Goal: Use online tool/utility: Use online tool/utility

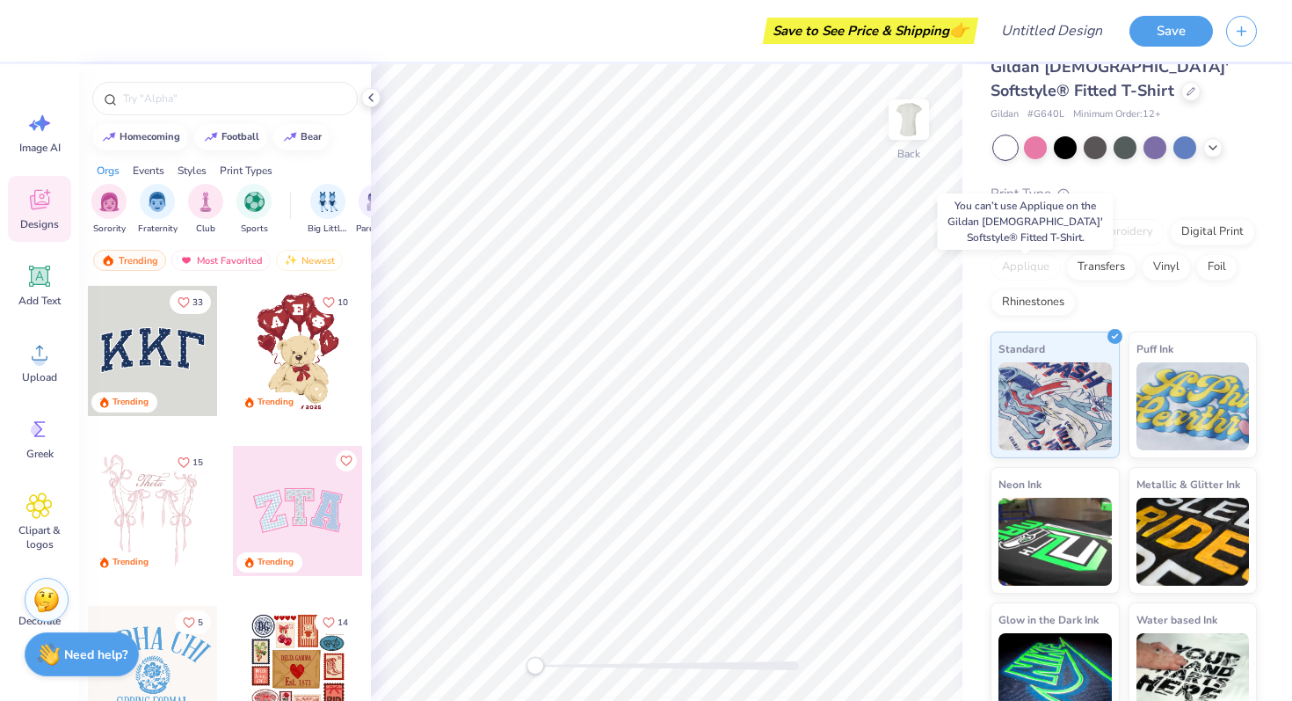
scroll to position [31, 0]
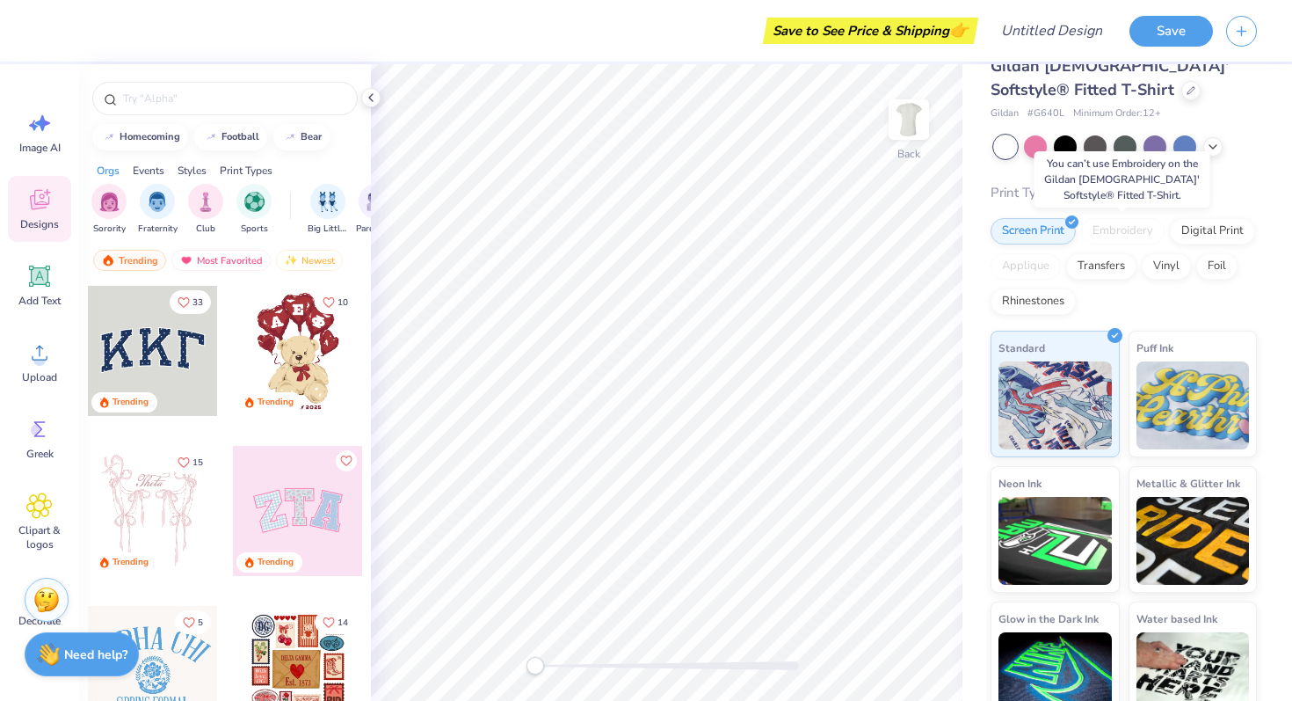
click at [1131, 229] on div "Embroidery" at bounding box center [1123, 231] width 84 height 26
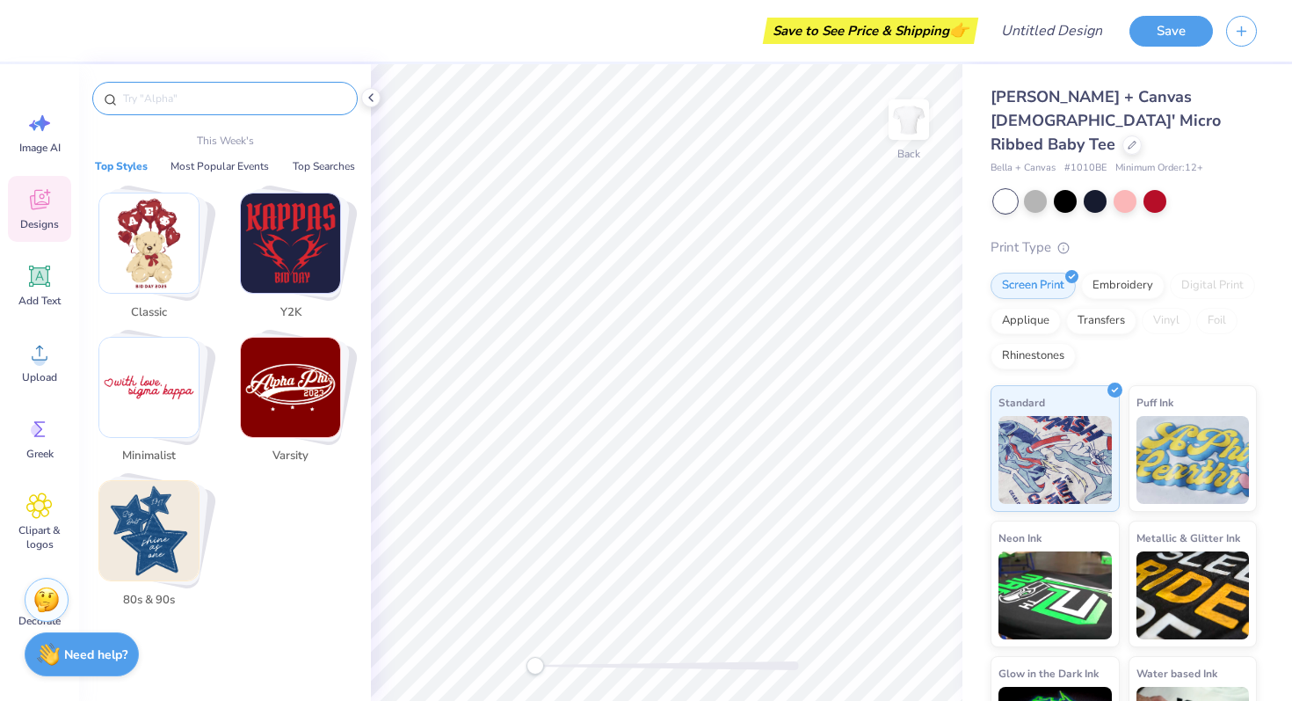
click at [164, 105] on input "text" at bounding box center [233, 99] width 225 height 18
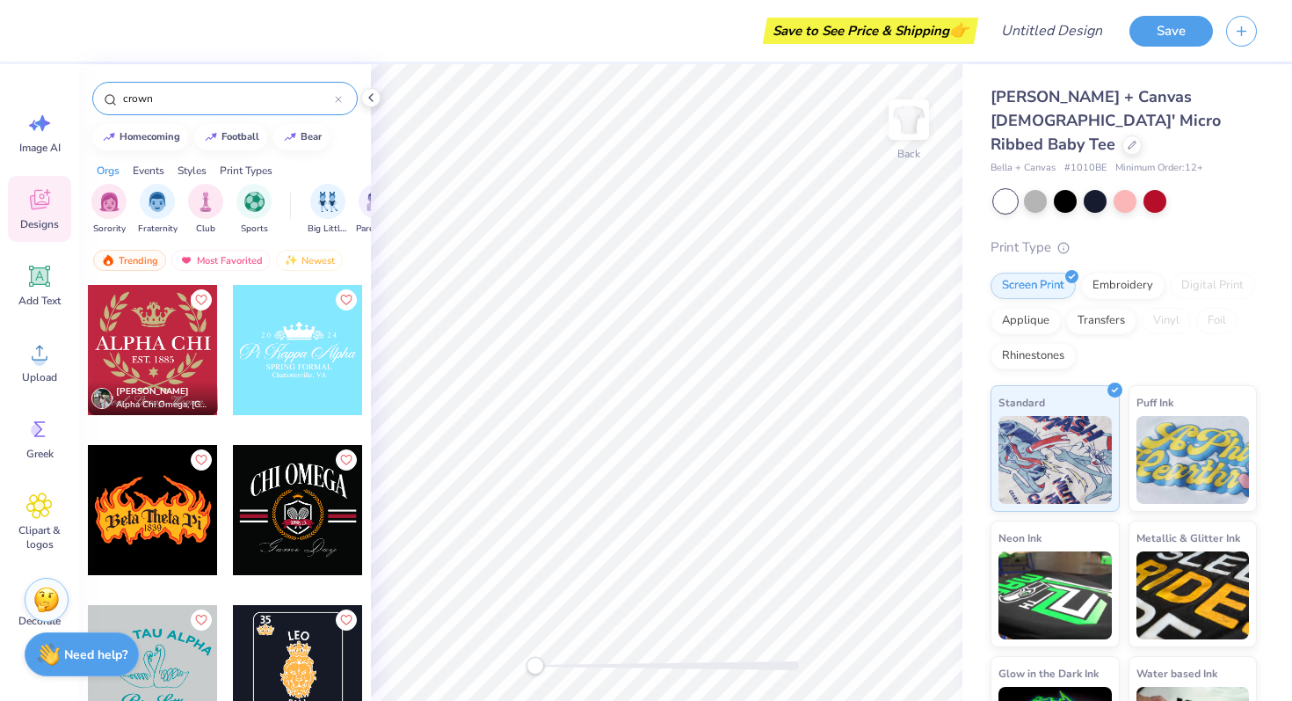
scroll to position [1837, 0]
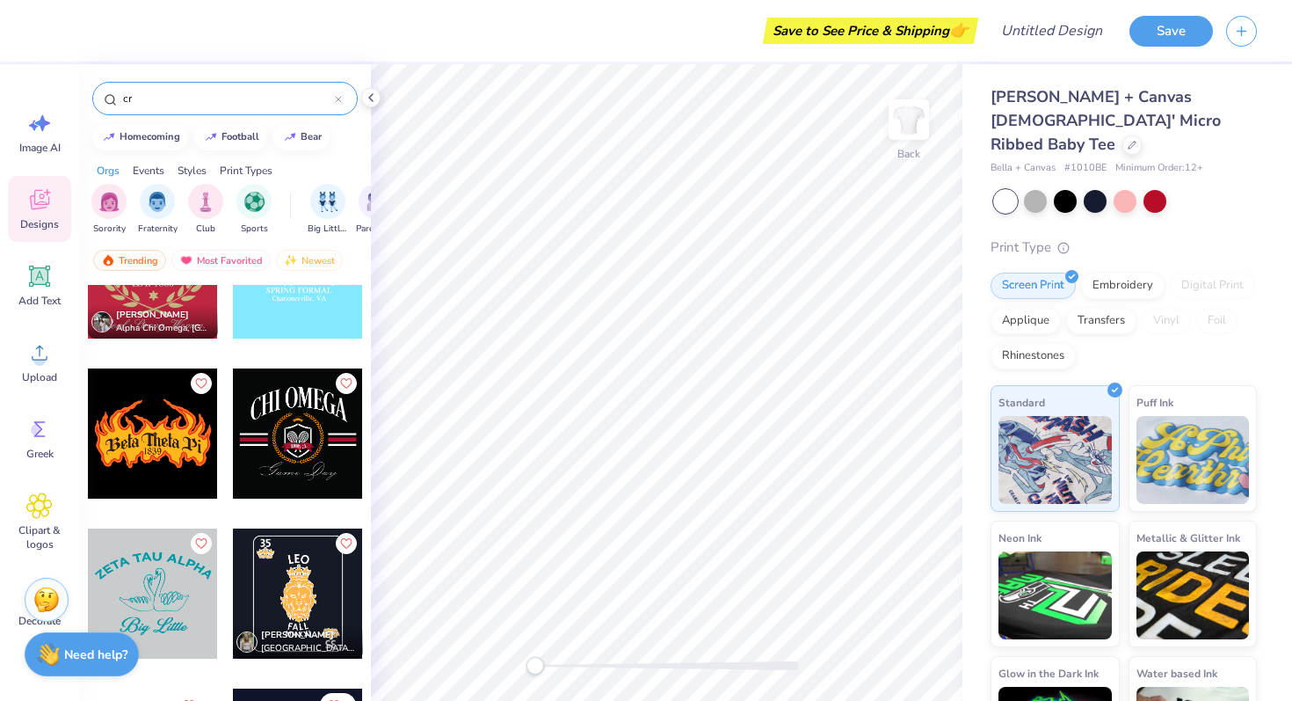
type input "c"
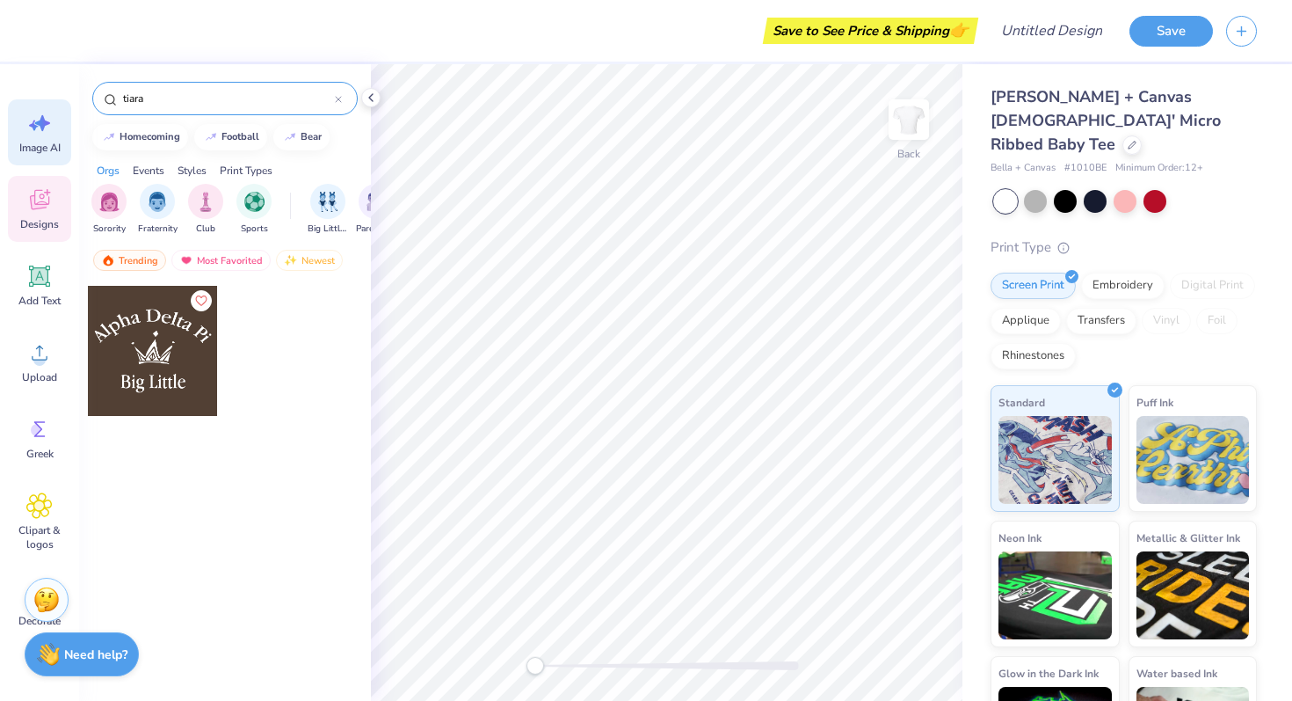
type input "tiara"
click at [40, 135] on icon at bounding box center [39, 123] width 26 height 26
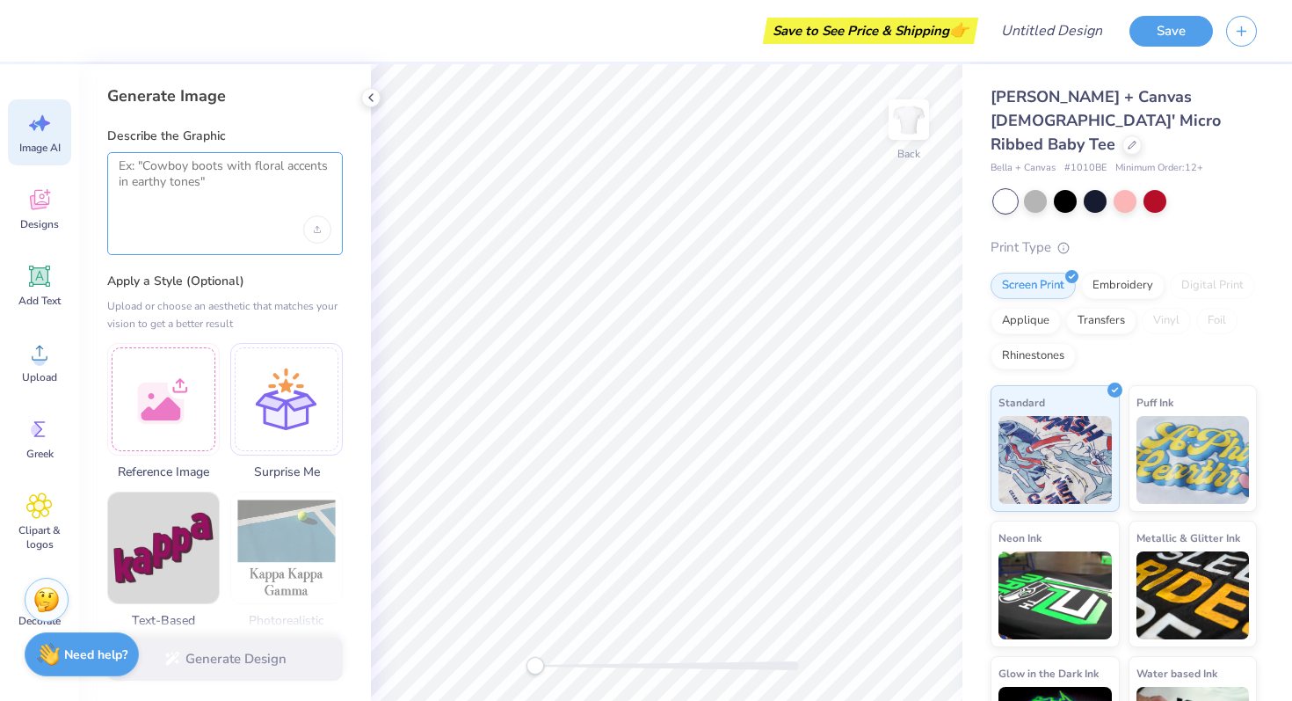
click at [169, 197] on textarea at bounding box center [225, 180] width 213 height 44
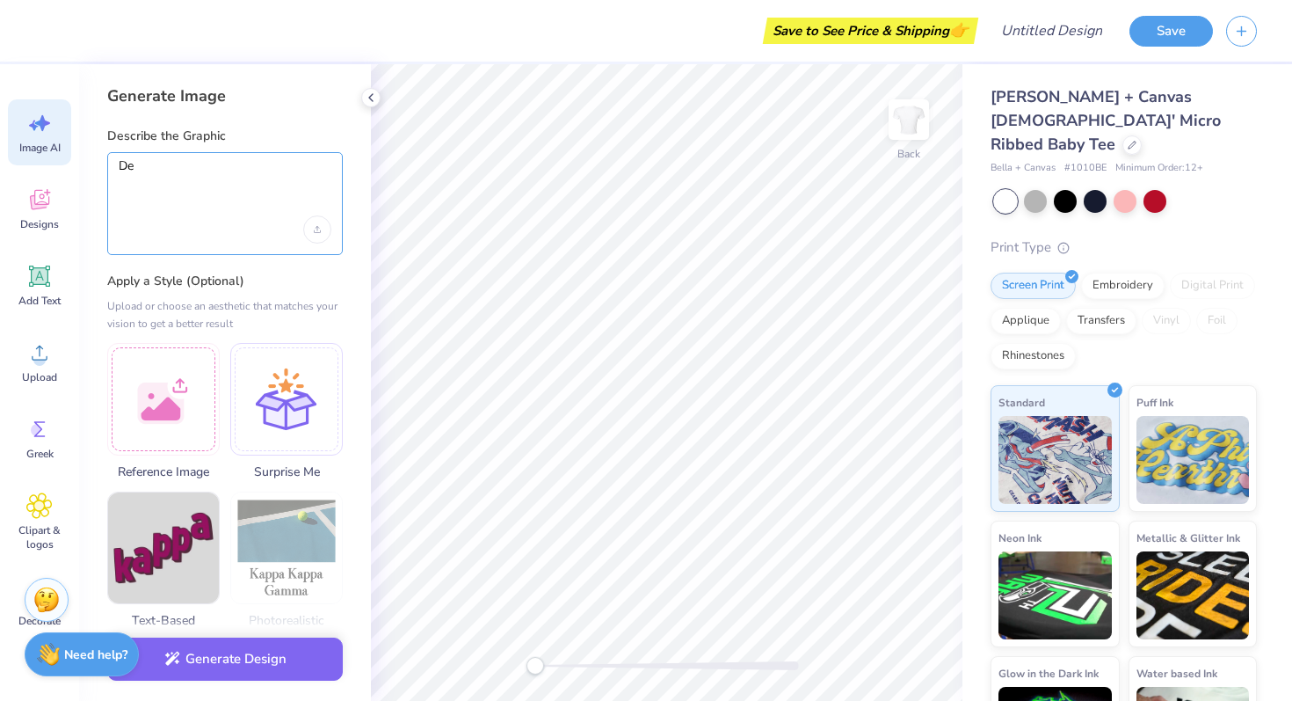
type textarea "D"
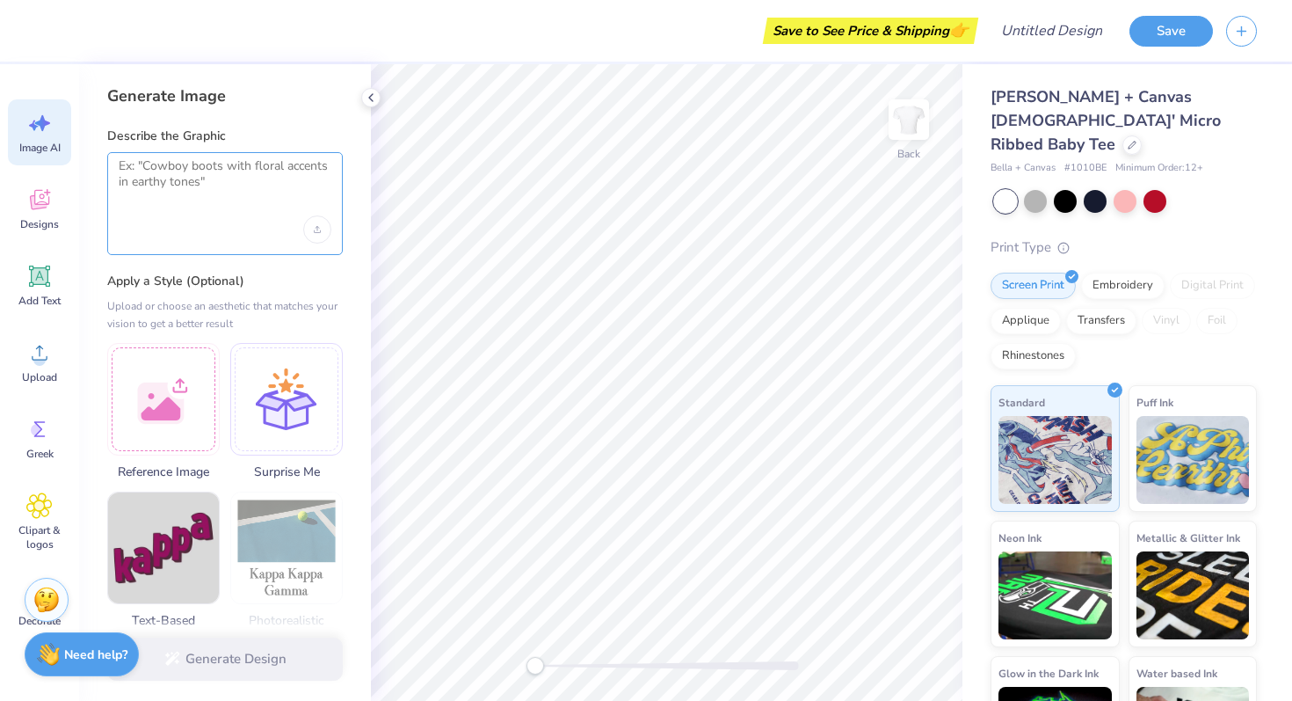
type textarea "D"
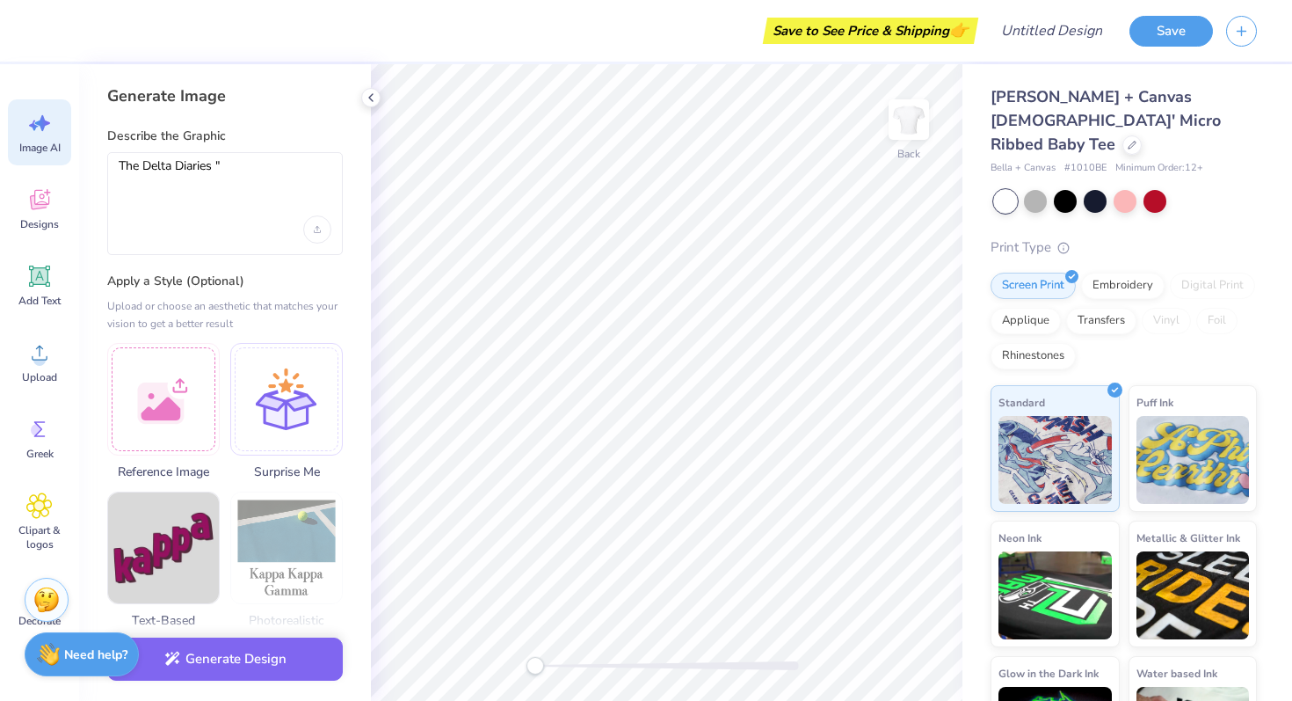
click at [118, 165] on div "The Delta Diaries "" at bounding box center [225, 203] width 236 height 103
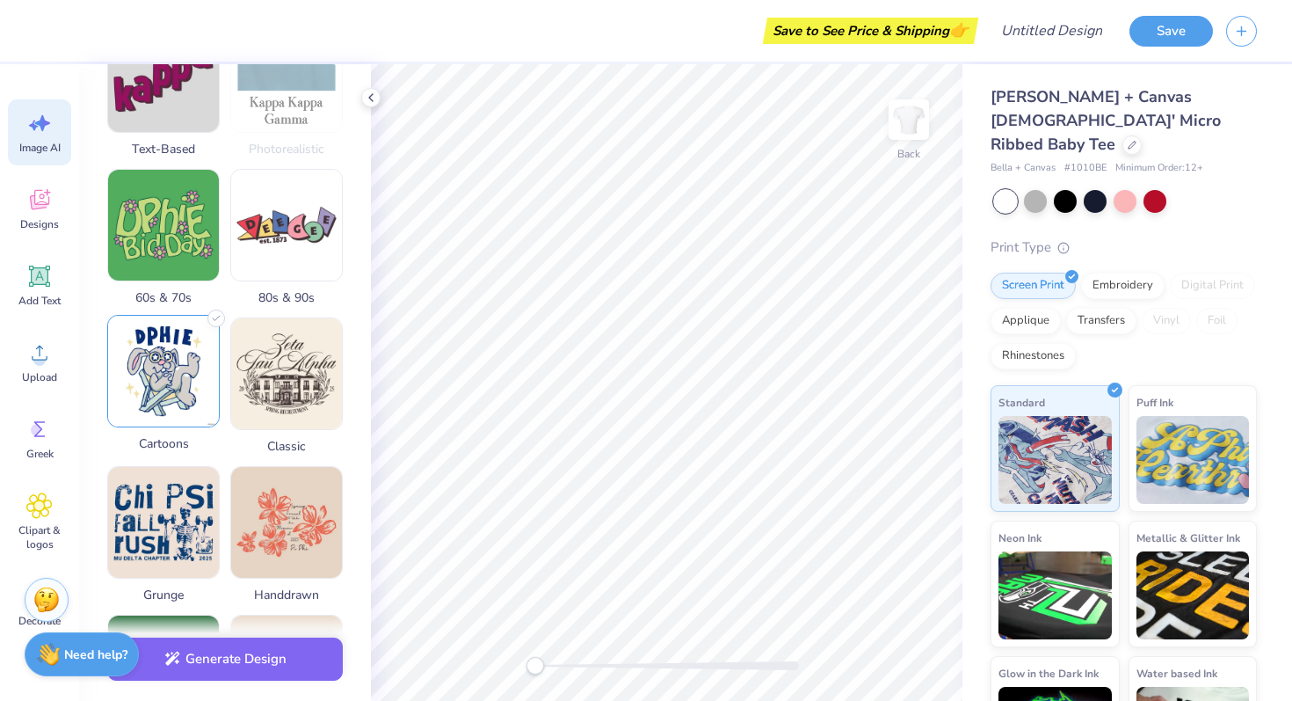
scroll to position [0, 0]
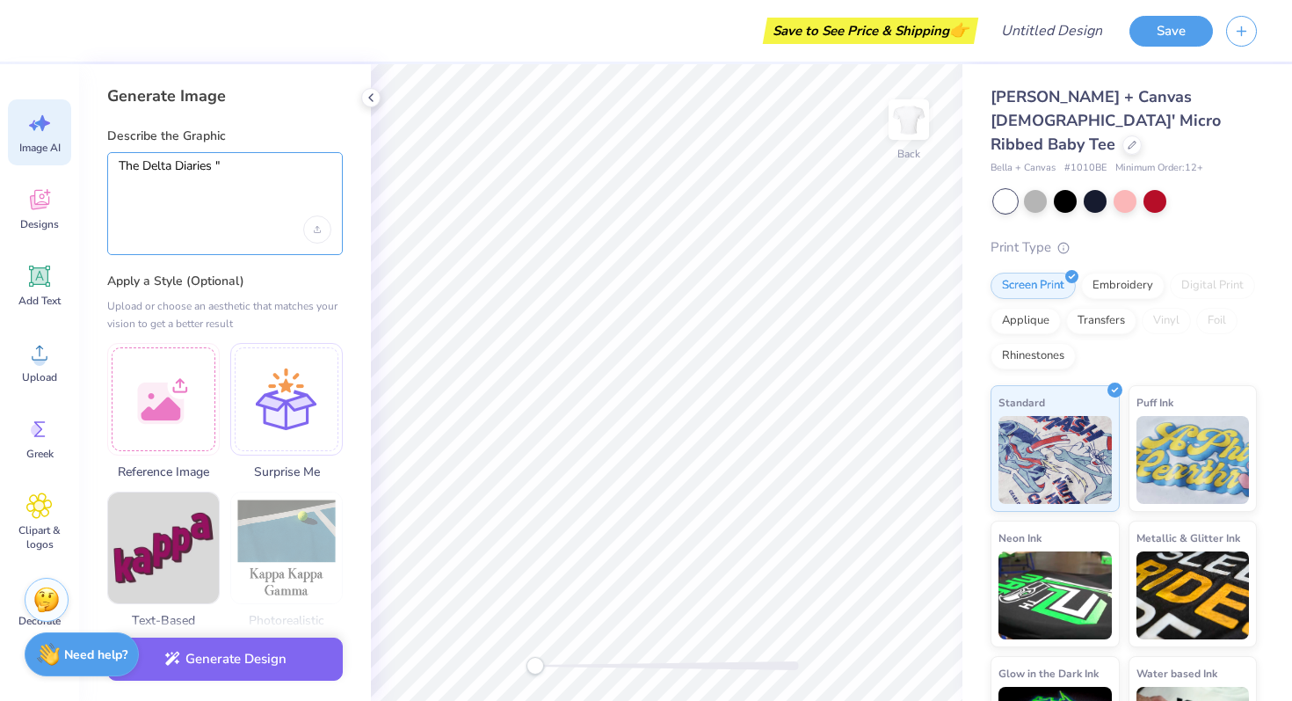
click at [119, 160] on textarea "The Delta Diaries "" at bounding box center [225, 180] width 213 height 44
click at [114, 162] on div "" The Delta Diaries "" at bounding box center [225, 203] width 236 height 103
click at [121, 164] on textarea "" The Delta Diaries "" at bounding box center [225, 180] width 213 height 44
click at [120, 164] on textarea "" The Delta Diaries "" at bounding box center [225, 180] width 213 height 44
click at [276, 171] on textarea "it says " The Delta Diaries "" at bounding box center [225, 180] width 213 height 44
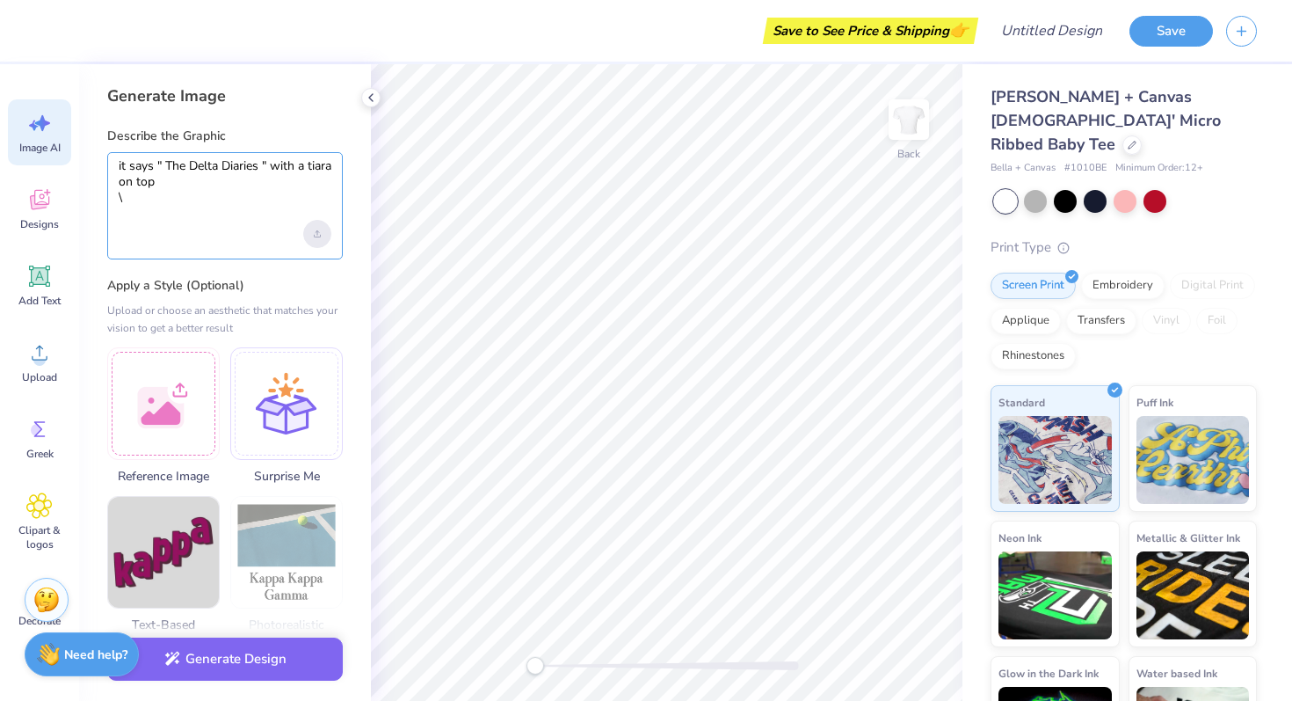
type textarea "it says " The Delta Diaries " with a tiara on top \"
click at [323, 239] on div "Upload image" at bounding box center [317, 234] width 28 height 28
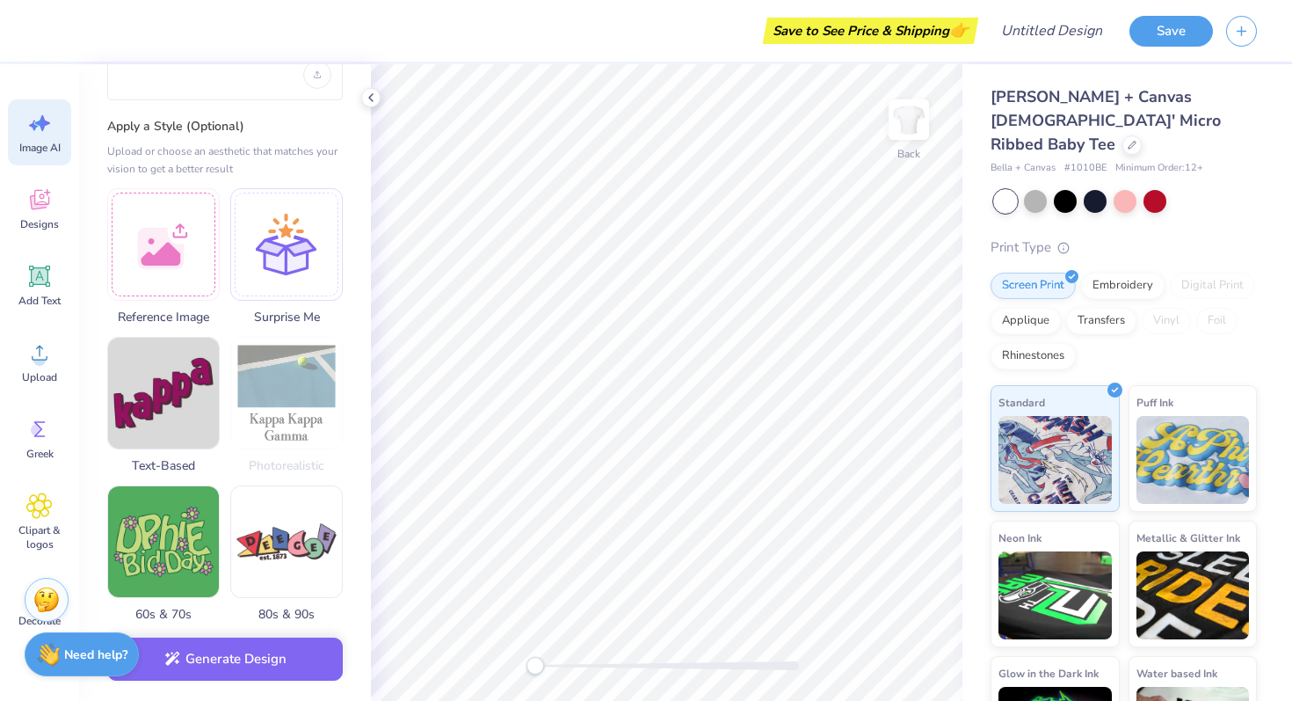
scroll to position [169, 0]
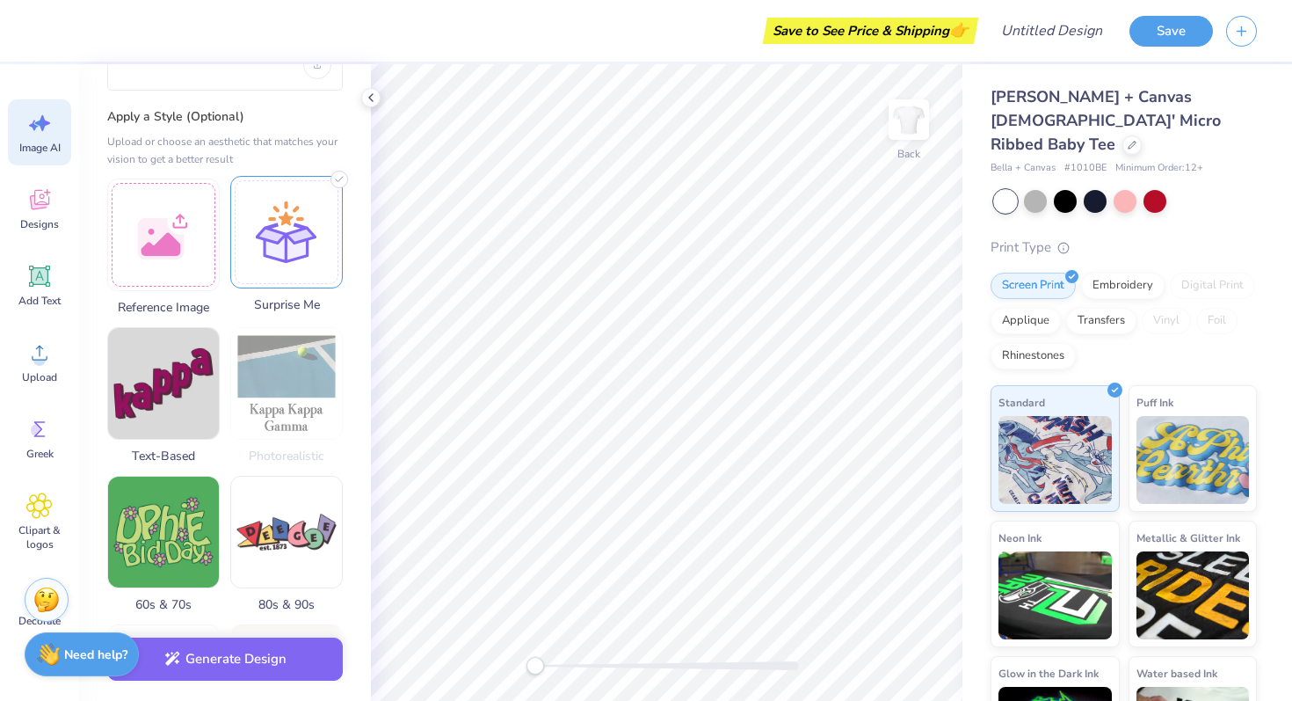
click at [283, 258] on div at bounding box center [286, 232] width 113 height 113
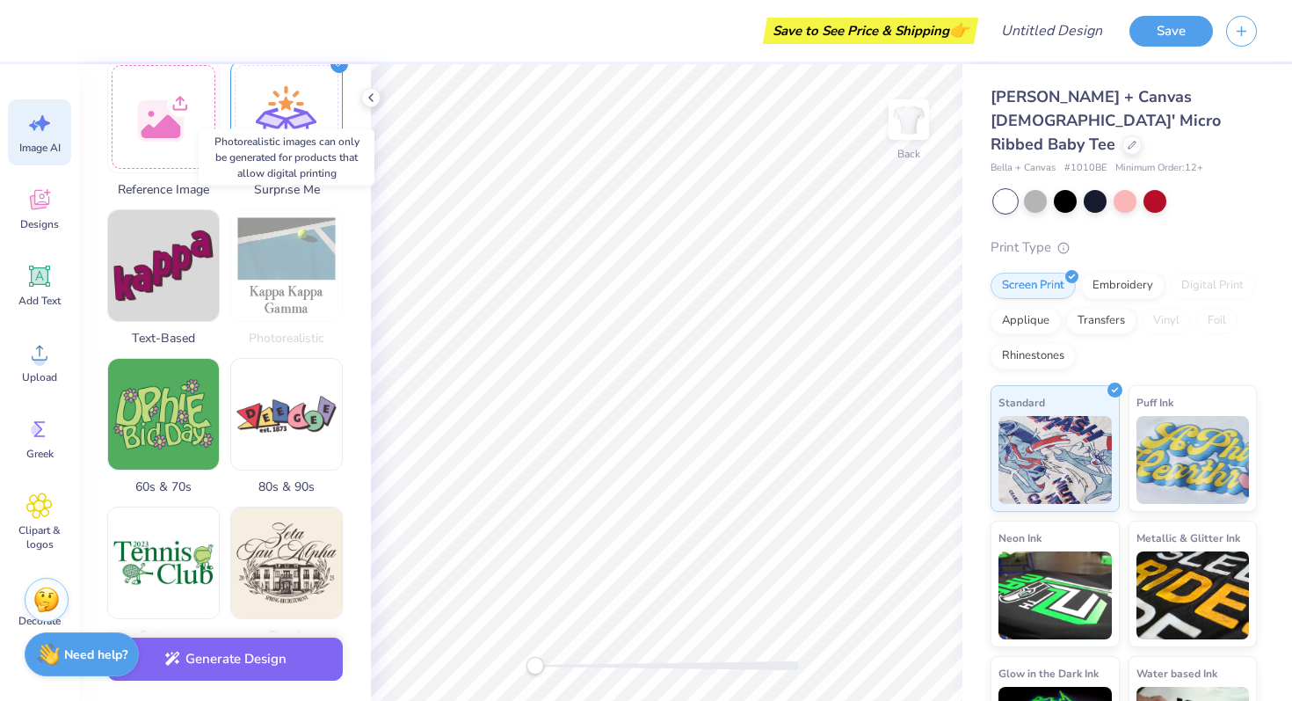
scroll to position [301, 0]
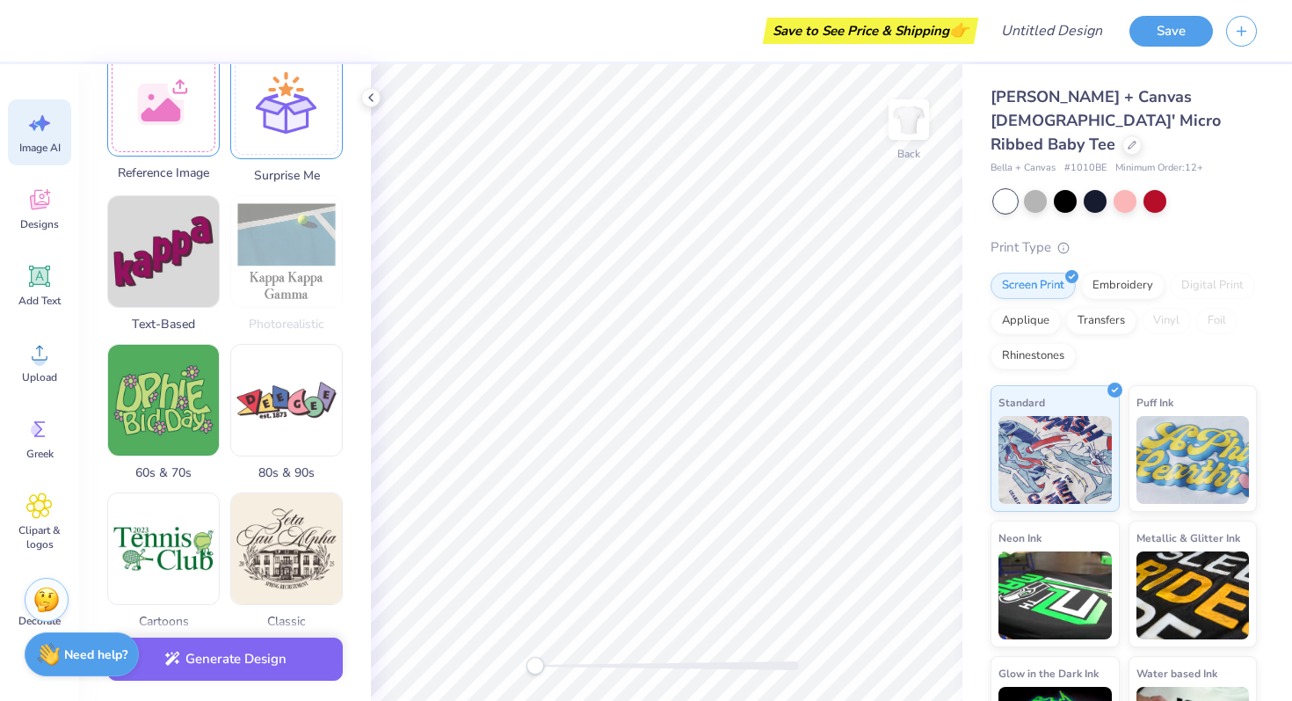
click at [173, 135] on div at bounding box center [163, 100] width 113 height 113
click at [183, 123] on div at bounding box center [163, 100] width 113 height 113
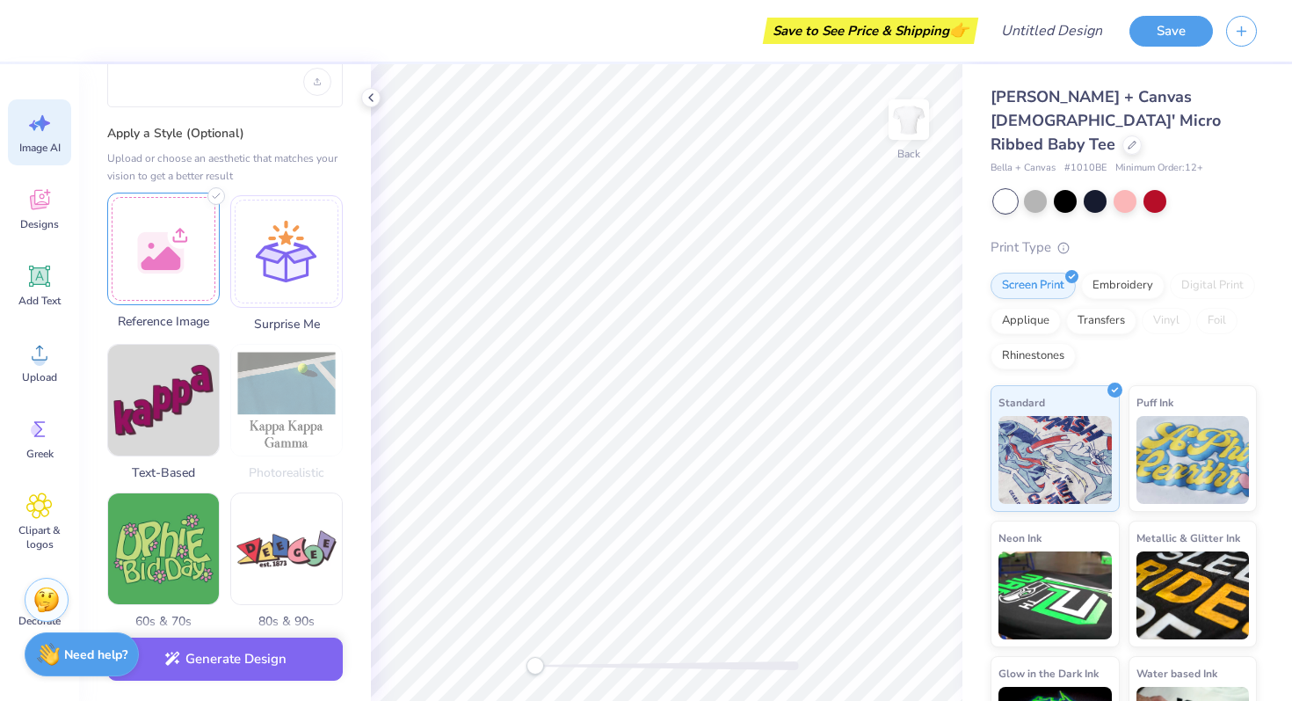
scroll to position [149, 0]
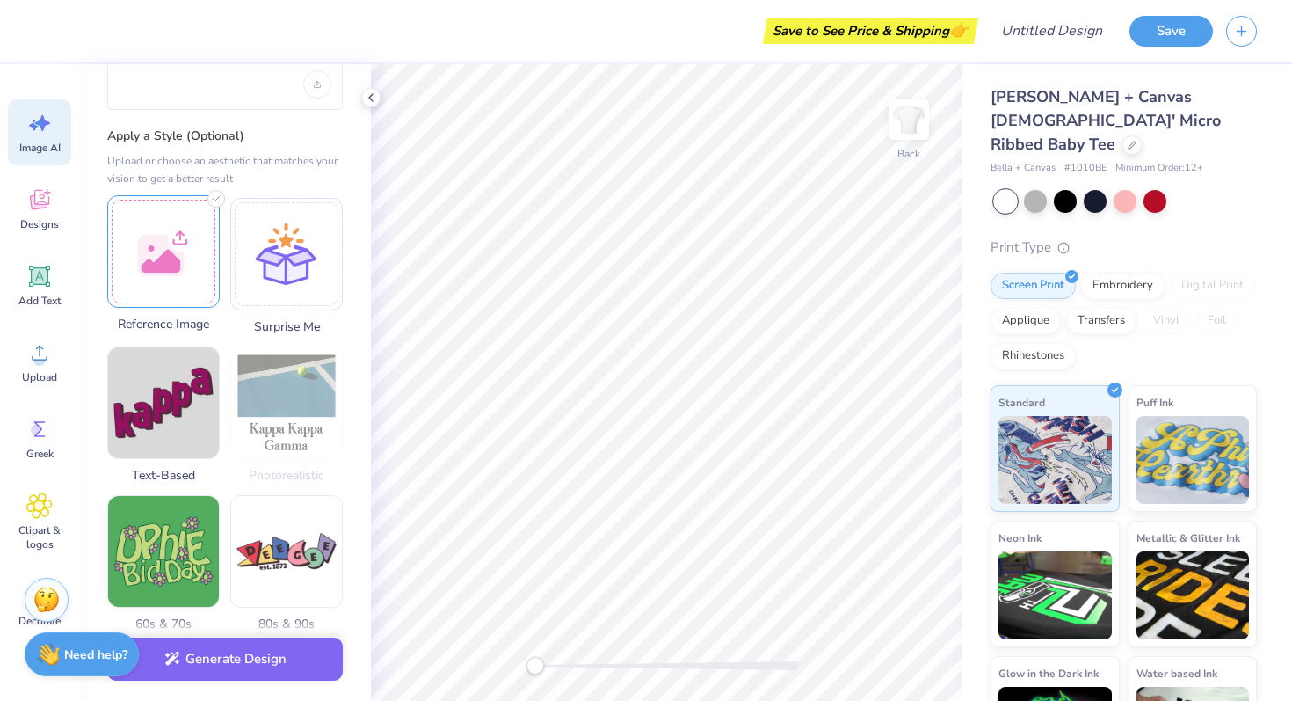
click at [165, 240] on div at bounding box center [163, 251] width 113 height 113
click at [190, 236] on div at bounding box center [163, 251] width 113 height 113
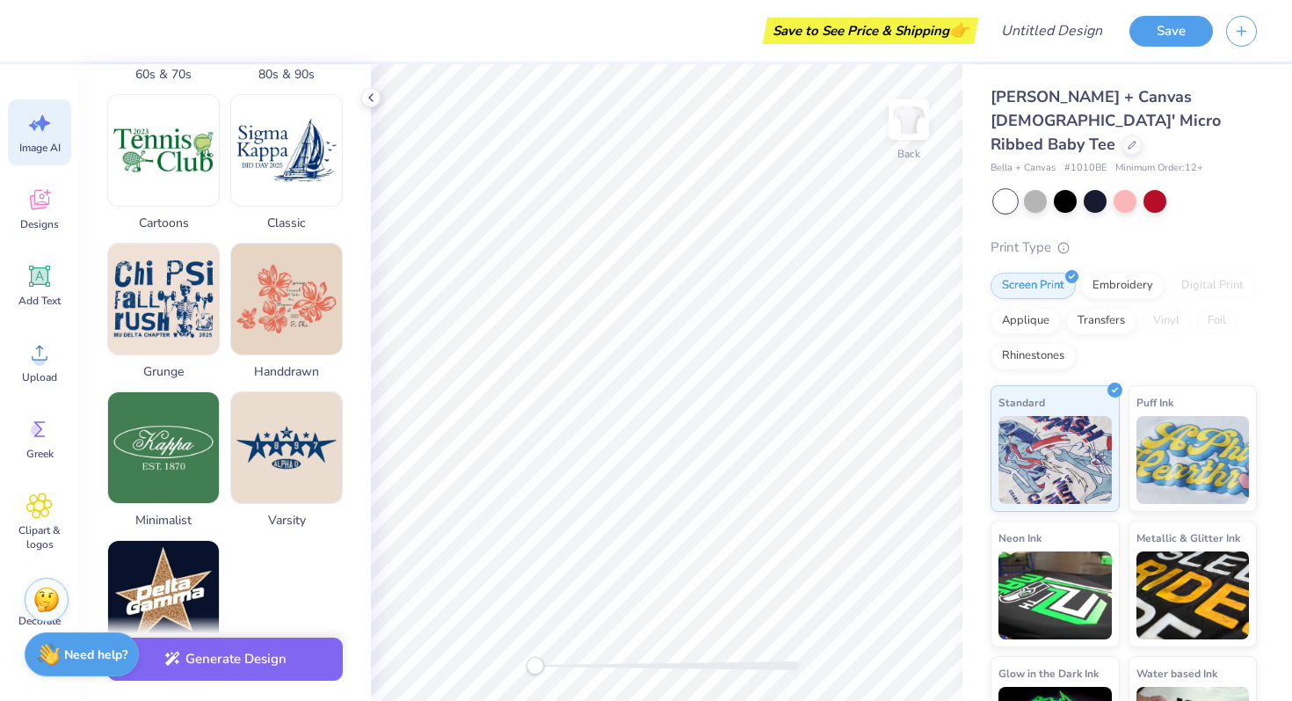
scroll to position [821, 0]
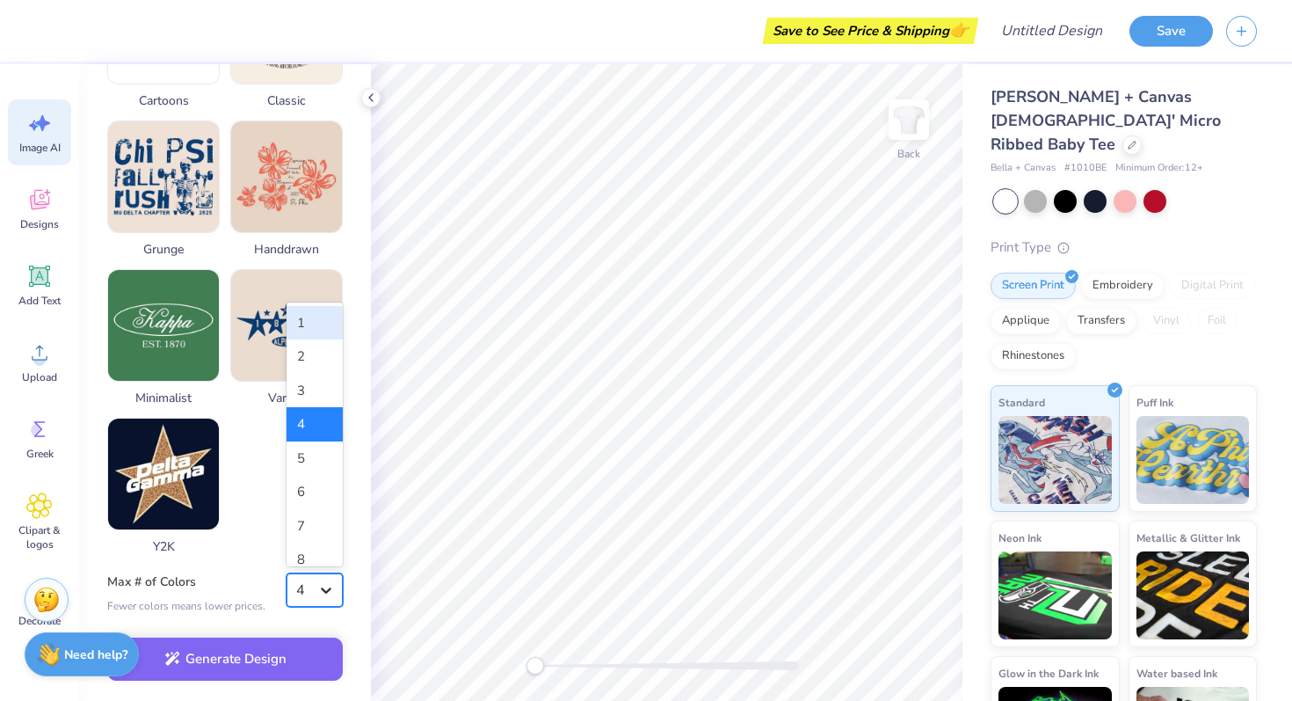
click at [316, 592] on div at bounding box center [326, 590] width 32 height 32
click at [307, 362] on div "2" at bounding box center [315, 356] width 56 height 34
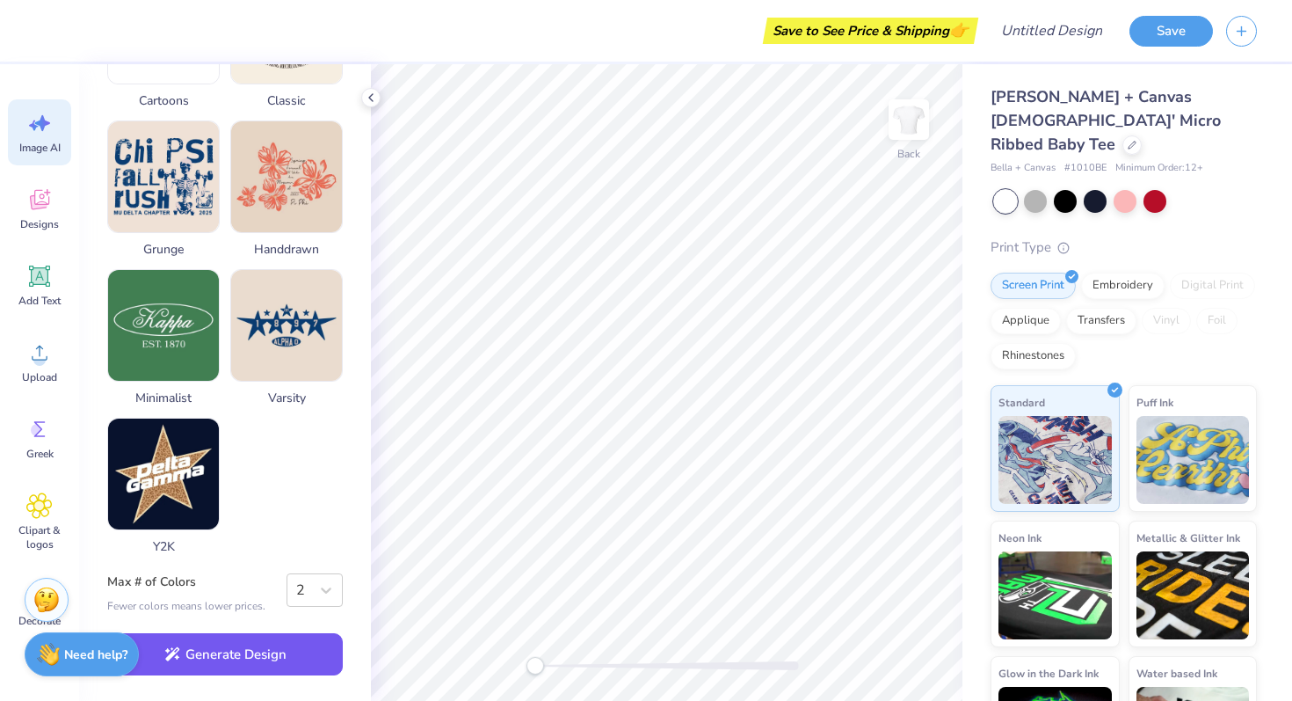
click at [294, 646] on button "Generate Design" at bounding box center [225, 654] width 236 height 43
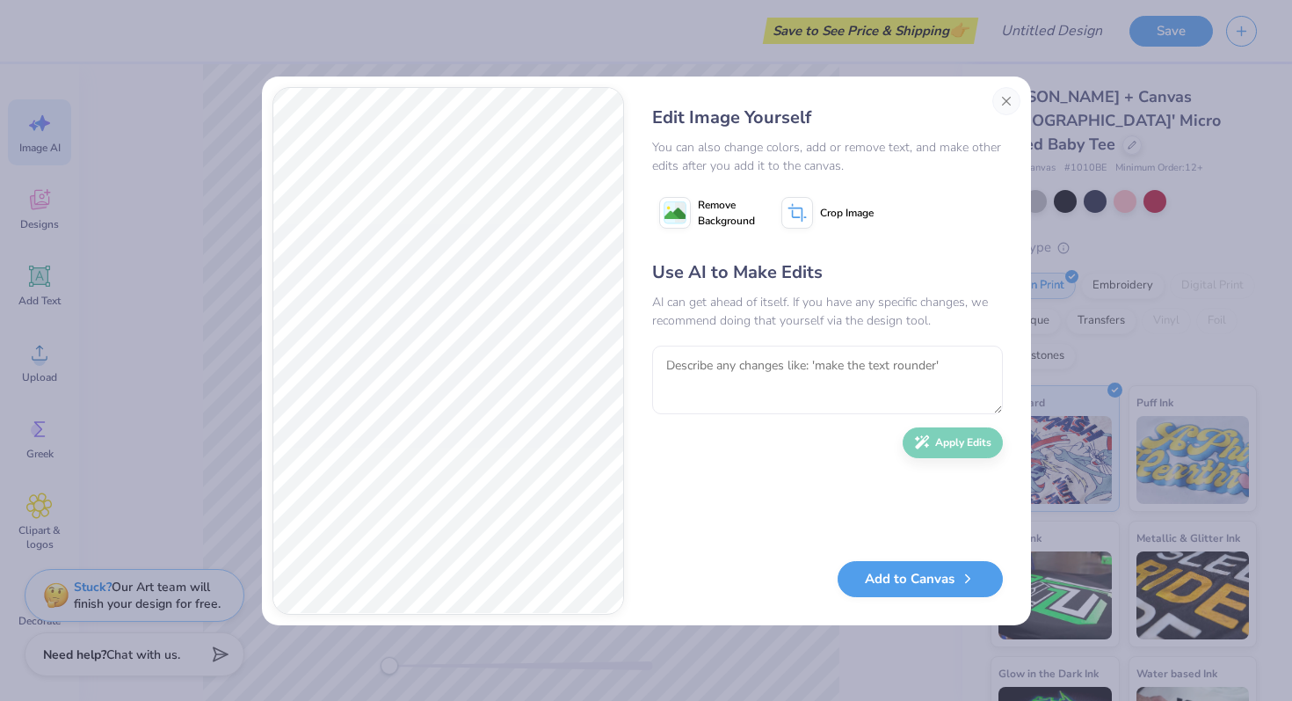
click at [679, 212] on image at bounding box center [675, 213] width 21 height 21
click at [751, 374] on textarea at bounding box center [827, 379] width 351 height 69
type textarea "Make it all silver"
click at [945, 442] on button "Apply Edits" at bounding box center [953, 438] width 100 height 31
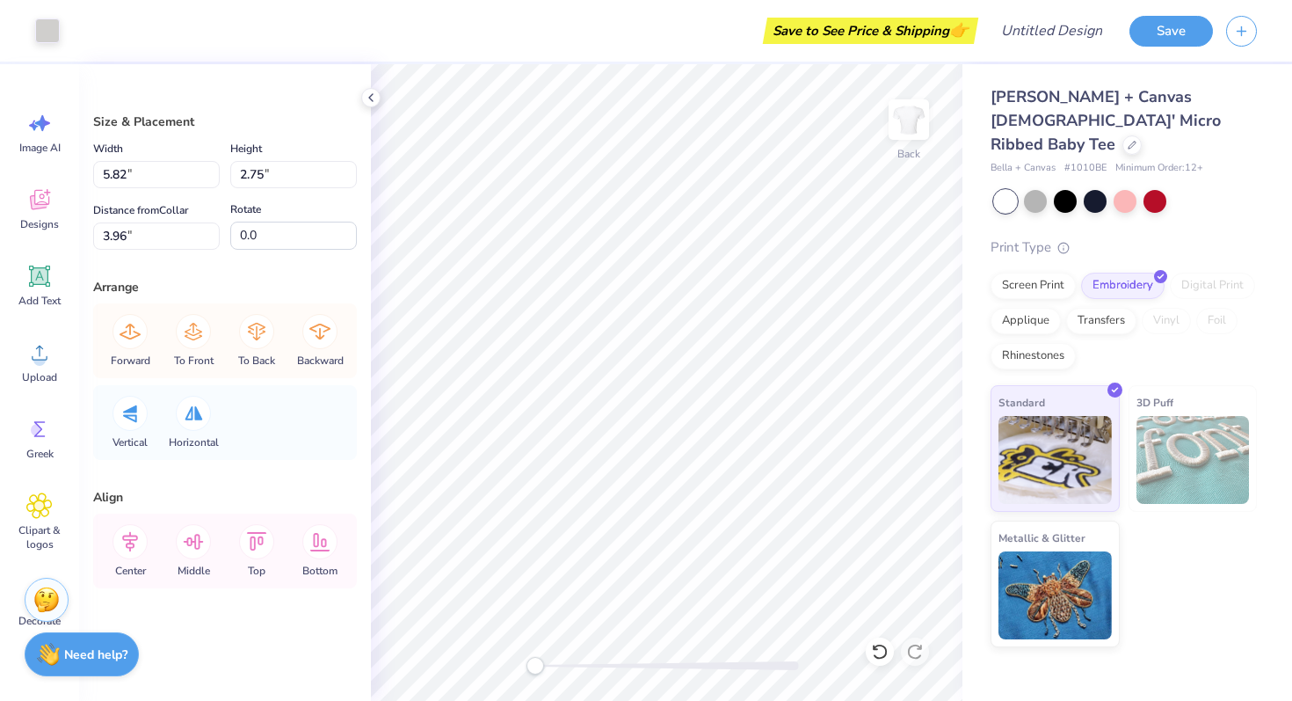
scroll to position [69, 0]
